Goal: Use online tool/utility: Utilize a website feature to perform a specific function

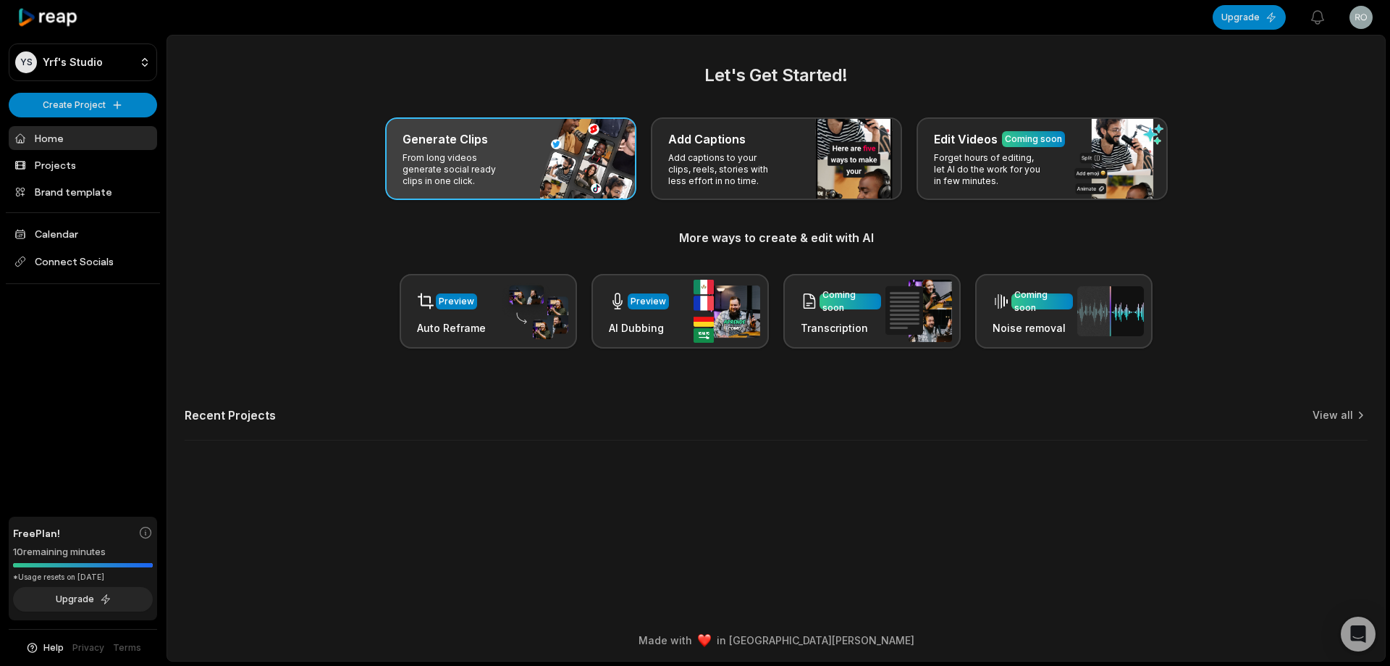
click at [526, 180] on div "Generate Clips From long videos generate social ready clips in one click." at bounding box center [510, 158] width 251 height 83
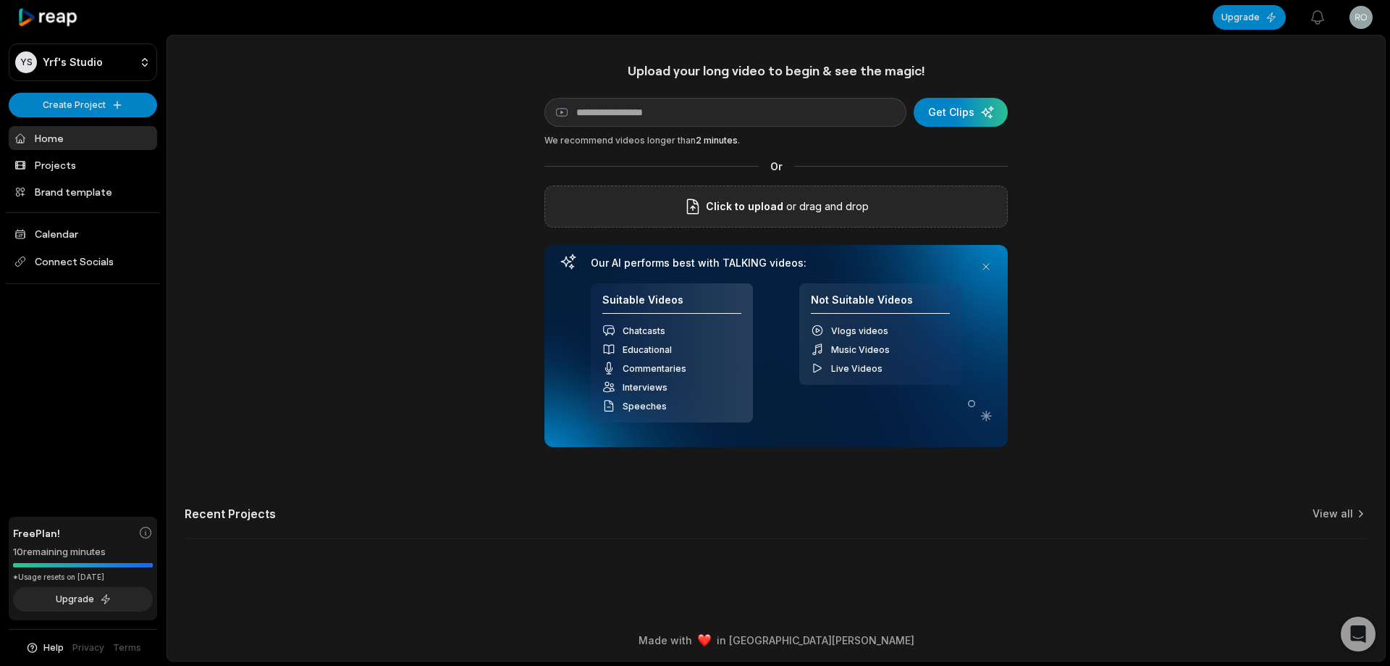
click at [759, 201] on span "Click to upload" at bounding box center [744, 206] width 77 height 17
click at [0, 0] on input "Click to upload" at bounding box center [0, 0] width 0 height 0
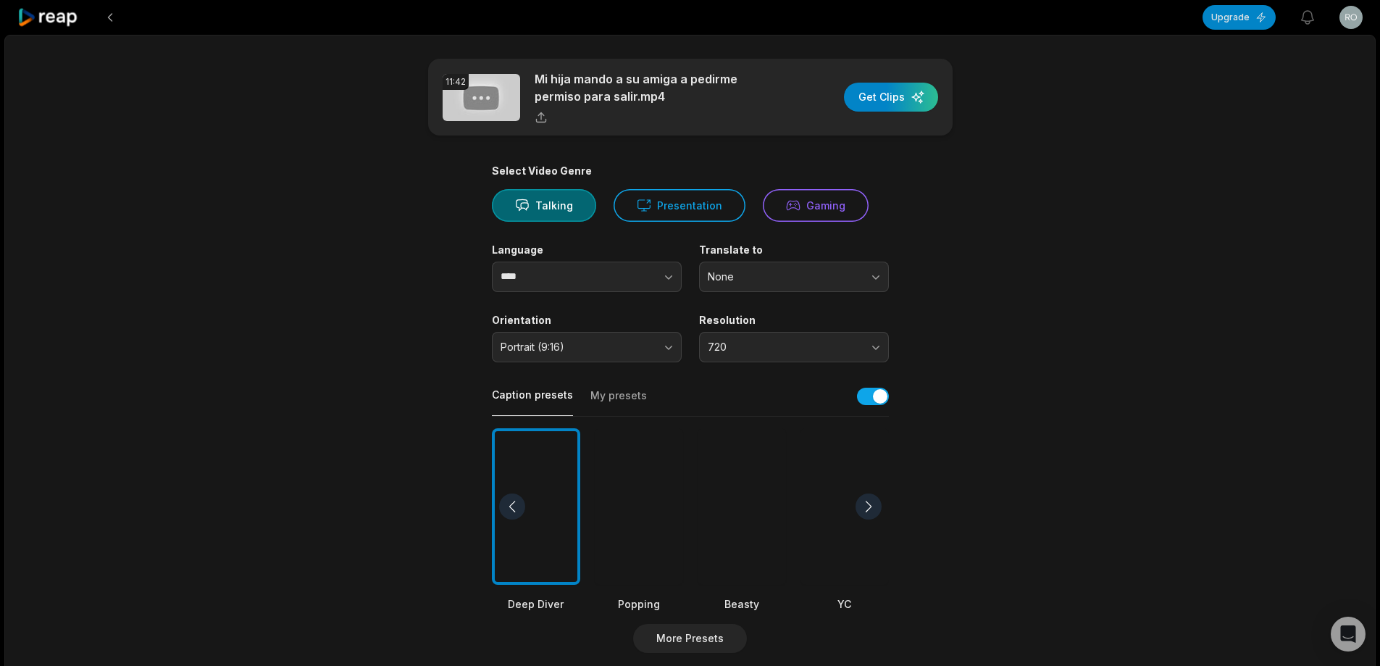
click at [750, 510] on div at bounding box center [741, 506] width 88 height 157
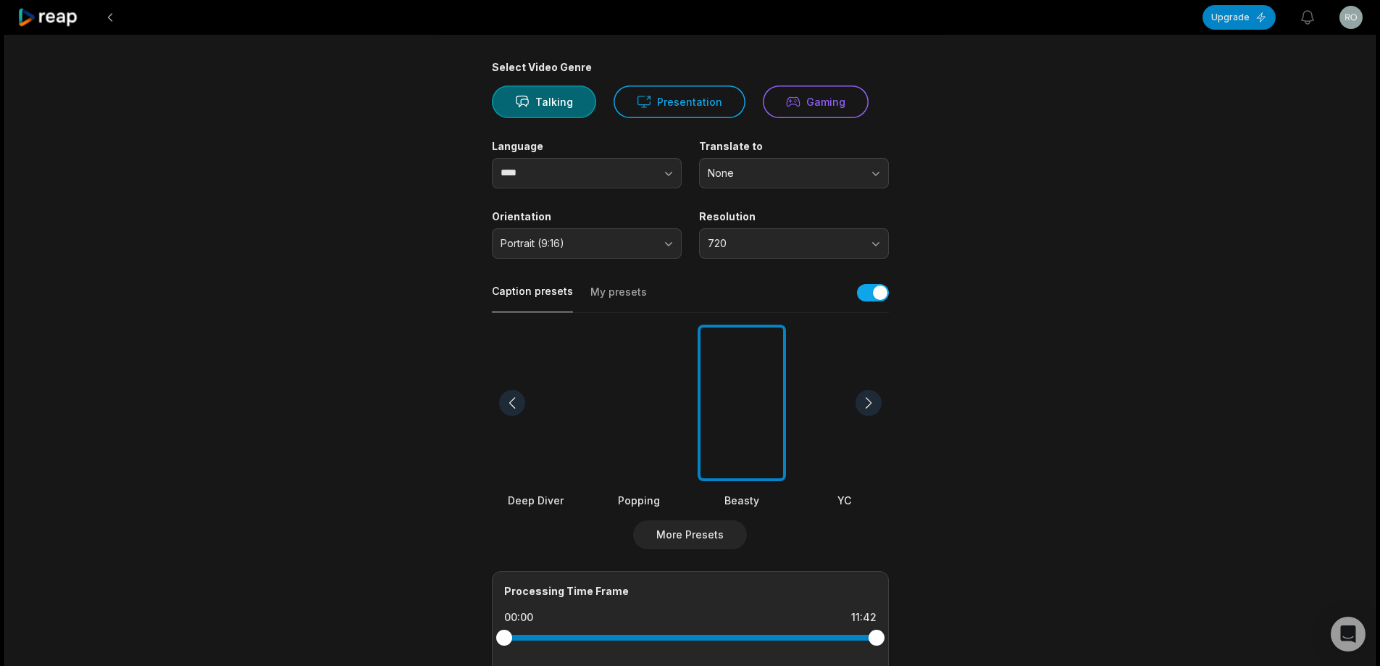
scroll to position [362, 0]
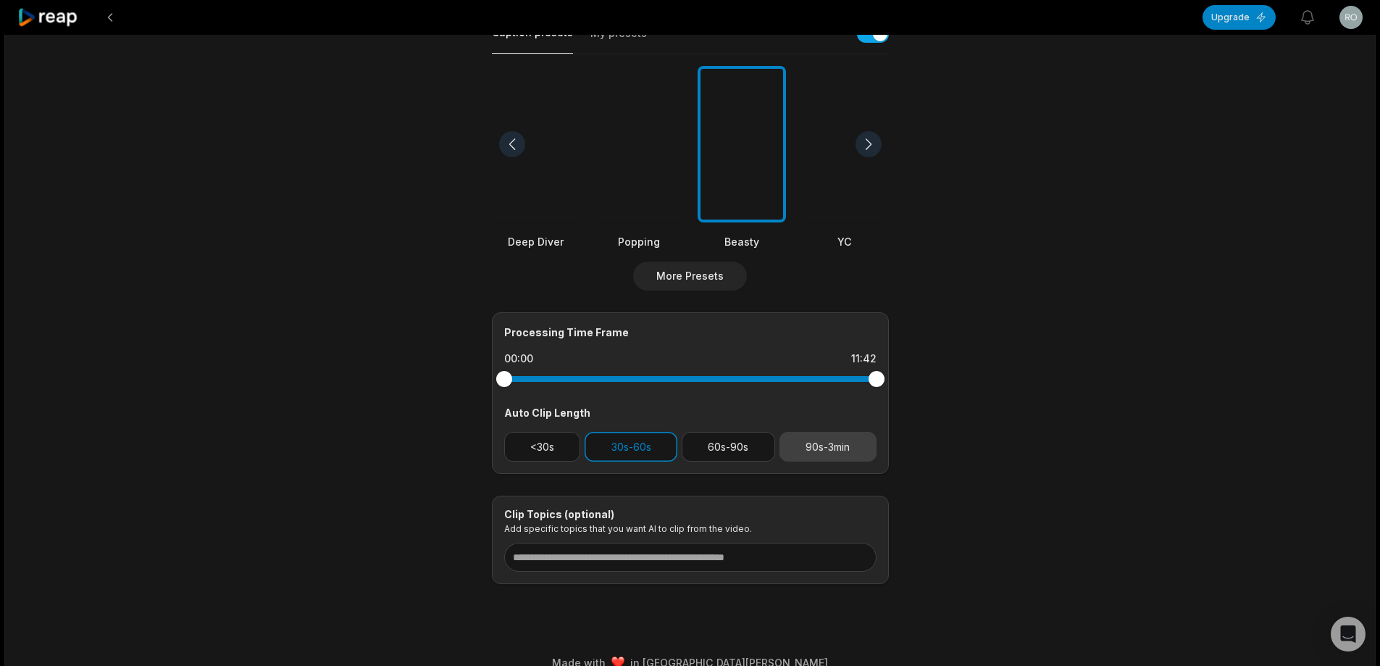
click at [844, 440] on button "90s-3min" at bounding box center [827, 447] width 97 height 30
click at [652, 448] on button "30s-60s" at bounding box center [630, 447] width 93 height 30
drag, startPoint x: 877, startPoint y: 376, endPoint x: 822, endPoint y: 373, distance: 55.1
click at [822, 373] on div at bounding box center [822, 379] width 16 height 16
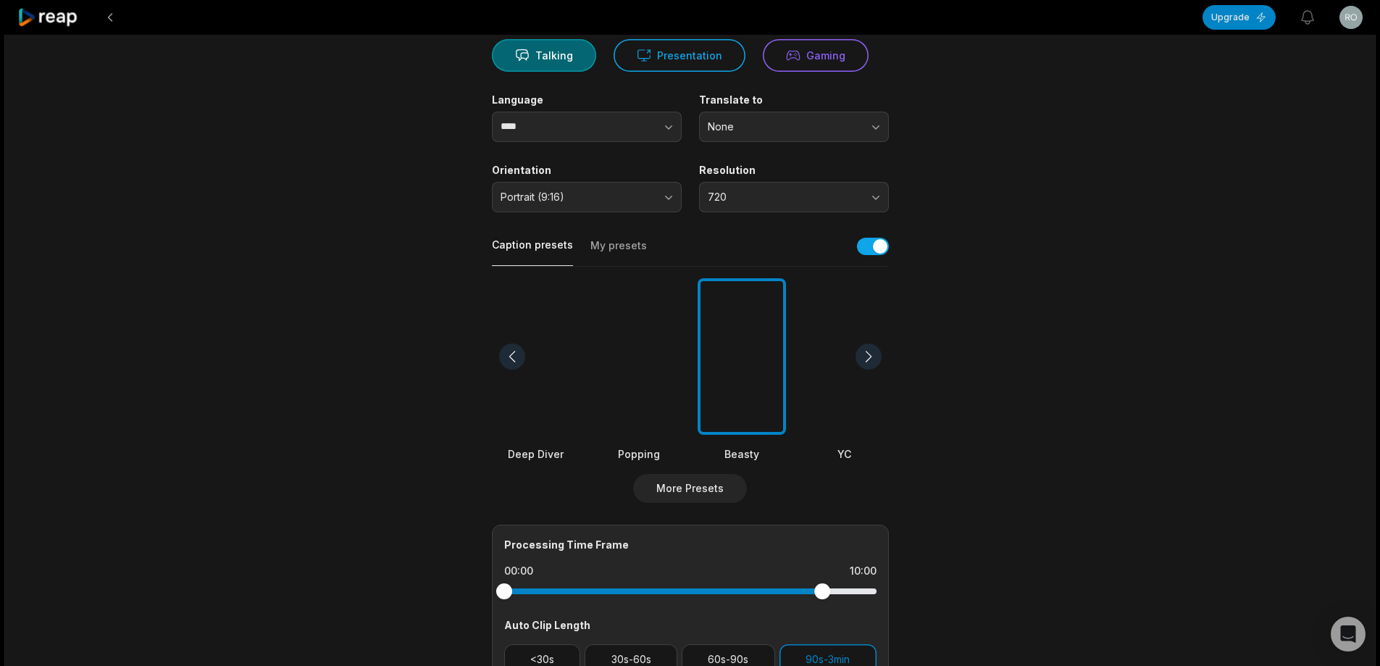
scroll to position [0, 0]
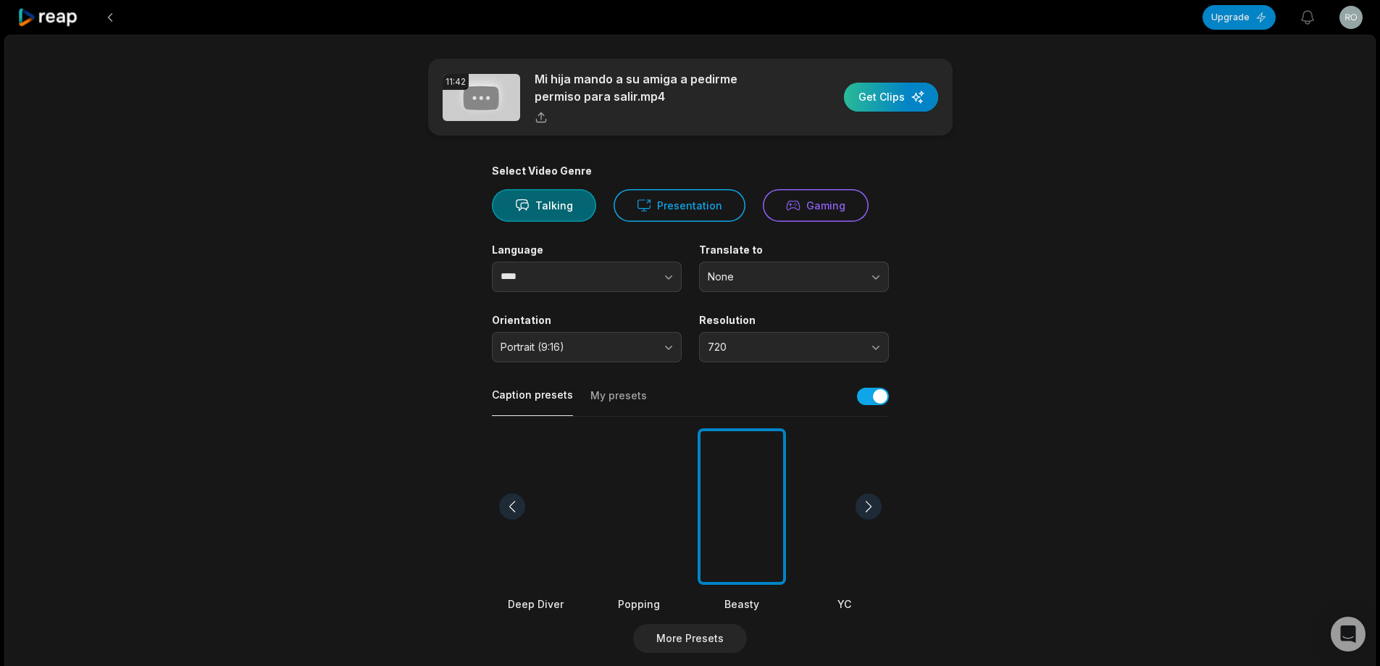
click at [878, 96] on div "button" at bounding box center [891, 97] width 94 height 29
